Goal: Task Accomplishment & Management: Complete application form

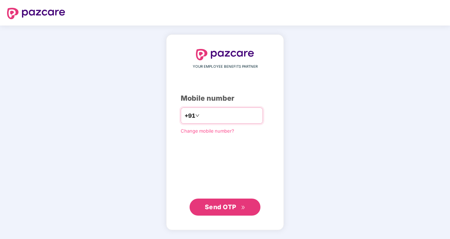
click at [216, 119] on input "number" at bounding box center [230, 115] width 58 height 11
type input "**********"
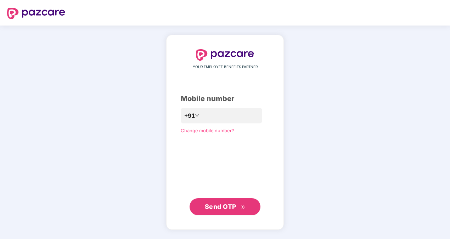
drag, startPoint x: 244, startPoint y: 217, endPoint x: 238, endPoint y: 204, distance: 14.3
click at [238, 204] on div "**********" at bounding box center [225, 132] width 118 height 195
click at [238, 204] on span "Send OTP" at bounding box center [225, 207] width 41 height 10
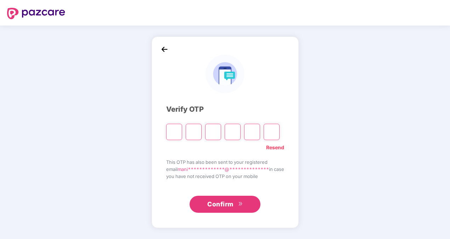
type input "*"
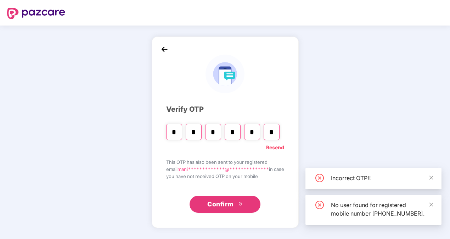
type input "*"
click at [216, 130] on input "*" at bounding box center [213, 132] width 16 height 16
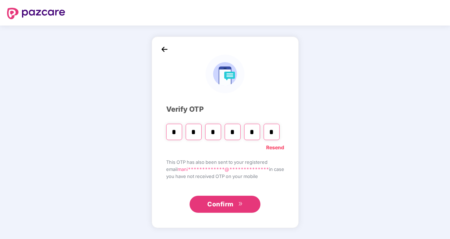
type input "*"
click at [270, 130] on input "Digit 6" at bounding box center [272, 132] width 16 height 16
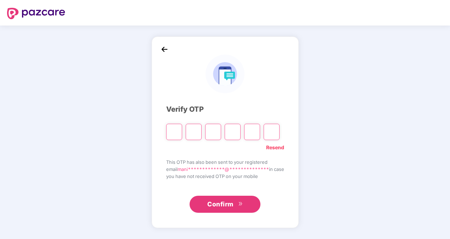
type input "*"
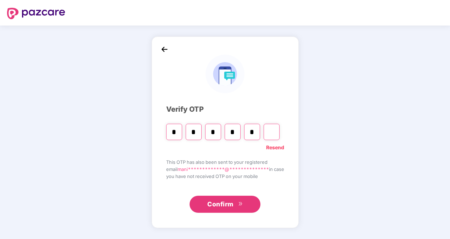
type input "*"
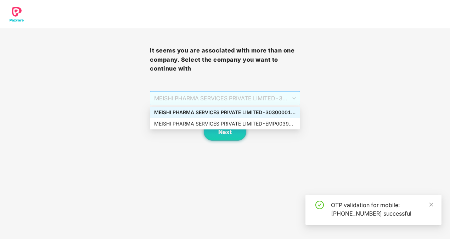
click at [281, 102] on span "MEISHI PHARMA SERVICES PRIVATE LIMITED - 303000013 - ADMIN" at bounding box center [224, 97] width 141 height 13
click at [269, 124] on div "MEISHI PHARMA SERVICES PRIVATE LIMITED - EMP0039 - ADMIN" at bounding box center [224, 124] width 141 height 8
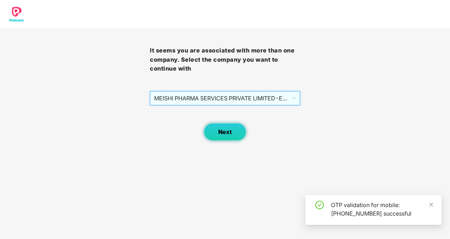
click at [225, 136] on button "Next" at bounding box center [225, 132] width 43 height 18
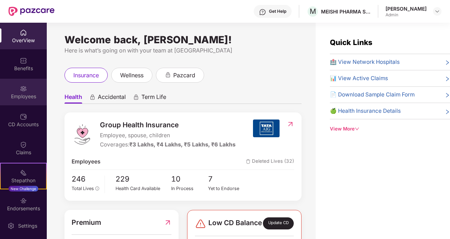
click at [25, 99] on div "Employees" at bounding box center [23, 96] width 47 height 7
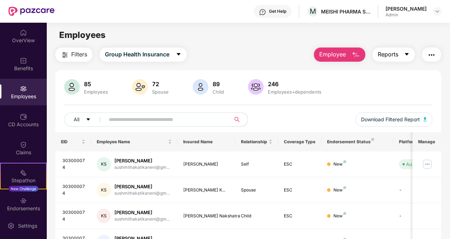
click at [408, 57] on span "caret-down" at bounding box center [407, 54] width 6 height 6
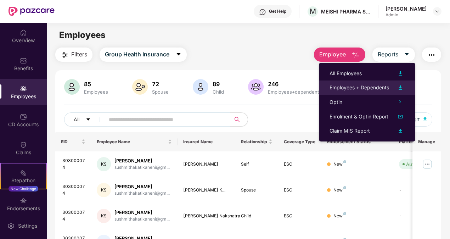
click at [401, 86] on img at bounding box center [400, 87] width 9 height 9
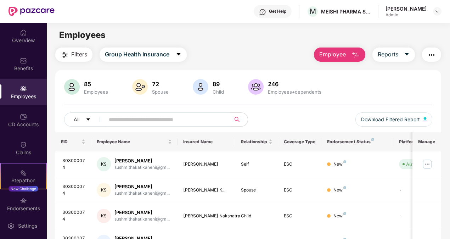
click at [223, 40] on div "Employees" at bounding box center [248, 34] width 403 height 13
